Goal: Information Seeking & Learning: Find specific fact

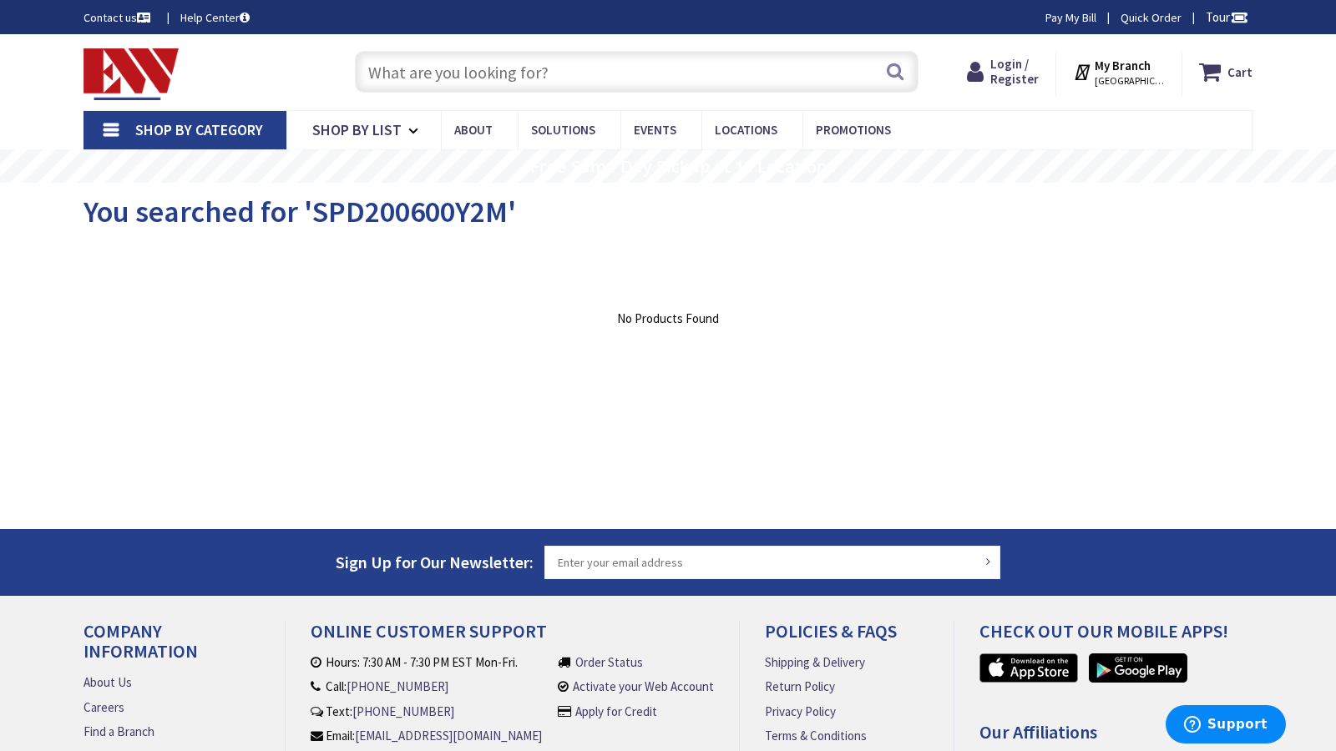
type input "Stubble Rd, [GEOGRAPHIC_DATA], [GEOGRAPHIC_DATA] 20147, [GEOGRAPHIC_DATA]"
